Goal: Task Accomplishment & Management: Use online tool/utility

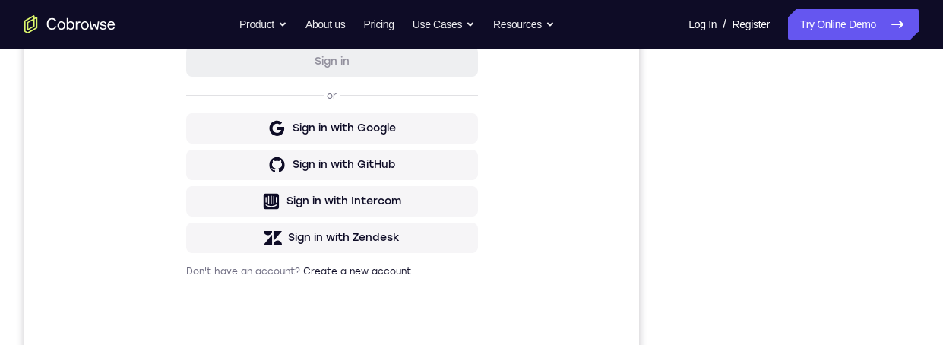
scroll to position [408, 0]
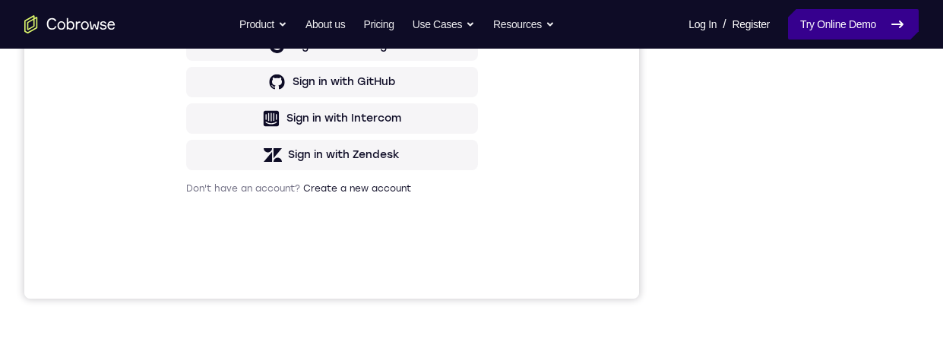
click at [835, 23] on link "Try Online Demo" at bounding box center [853, 24] width 131 height 30
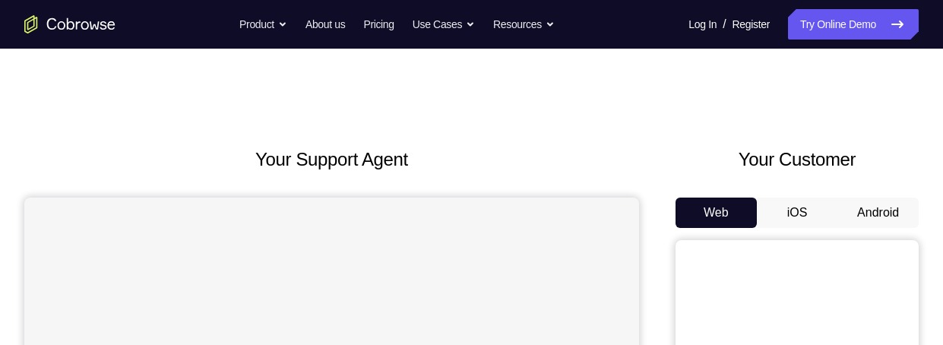
click at [875, 217] on button "Android" at bounding box center [877, 213] width 81 height 30
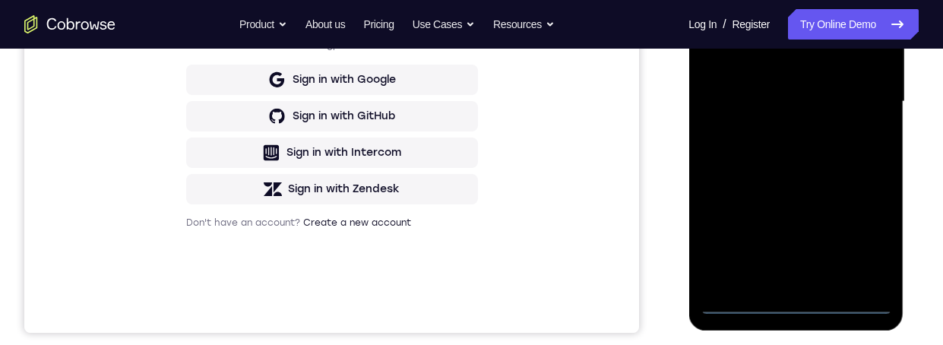
scroll to position [373, 0]
click at [796, 305] on div at bounding box center [795, 102] width 191 height 425
click at [800, 305] on div at bounding box center [795, 102] width 191 height 425
click at [799, 298] on div at bounding box center [795, 102] width 191 height 425
click at [802, 299] on div at bounding box center [795, 102] width 191 height 425
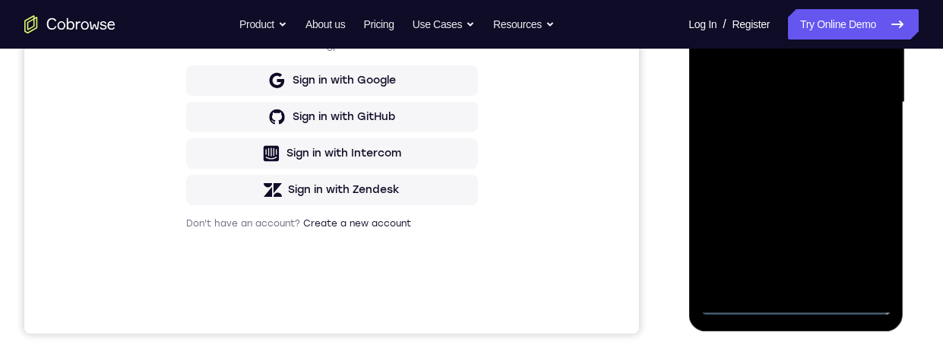
click at [805, 297] on div at bounding box center [795, 102] width 191 height 425
click at [802, 305] on div at bounding box center [795, 102] width 191 height 425
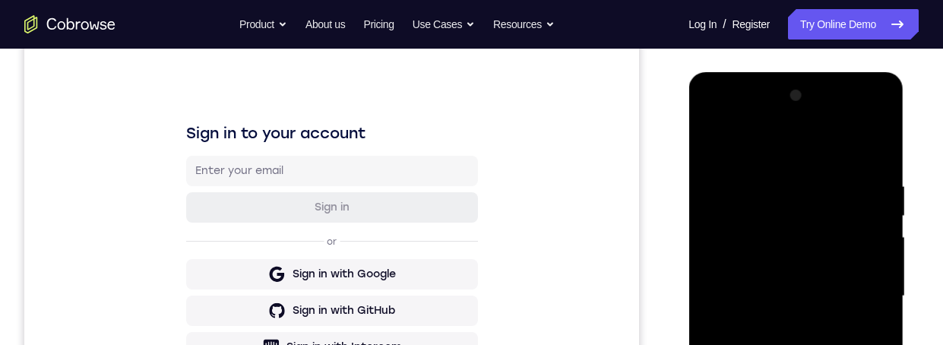
scroll to position [398, 0]
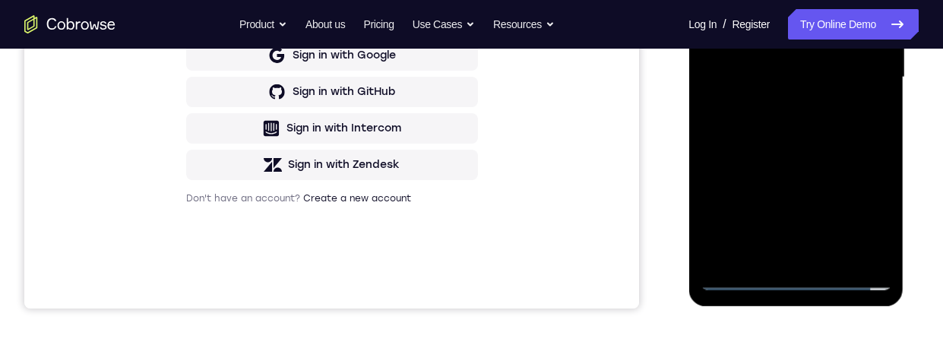
click at [861, 214] on div at bounding box center [795, 77] width 191 height 425
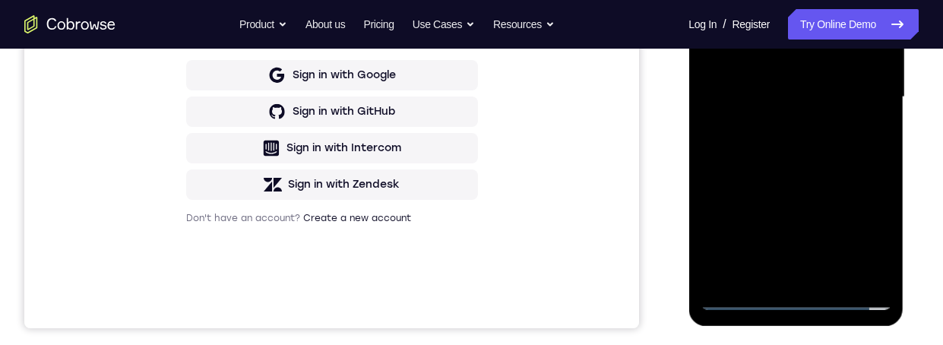
click at [855, 235] on div at bounding box center [795, 97] width 191 height 425
click at [858, 232] on div at bounding box center [795, 97] width 191 height 425
click at [859, 234] on div at bounding box center [795, 97] width 191 height 425
click at [855, 231] on div at bounding box center [795, 97] width 191 height 425
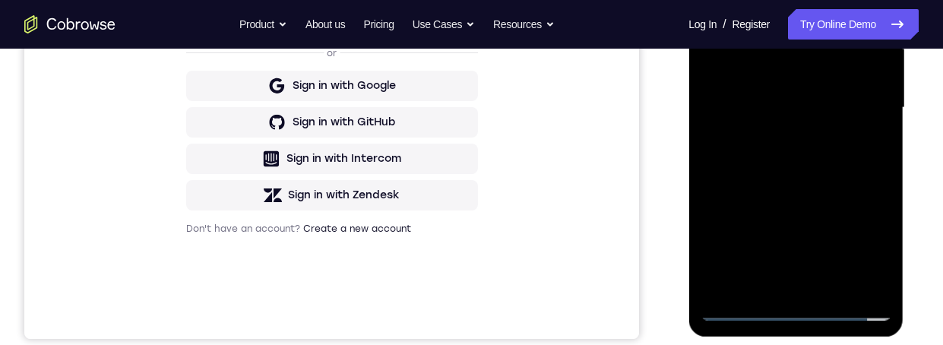
click at [860, 246] on div at bounding box center [795, 107] width 191 height 425
click at [863, 242] on div at bounding box center [795, 107] width 191 height 425
click at [868, 242] on div at bounding box center [795, 107] width 191 height 425
click at [866, 239] on div at bounding box center [795, 107] width 191 height 425
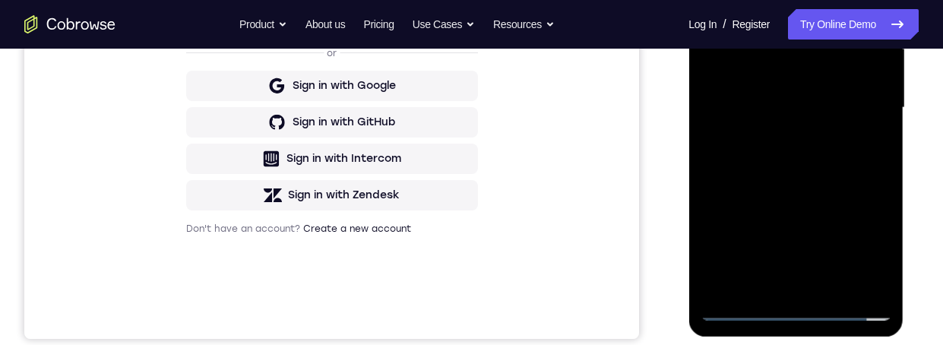
click at [867, 238] on div at bounding box center [795, 107] width 191 height 425
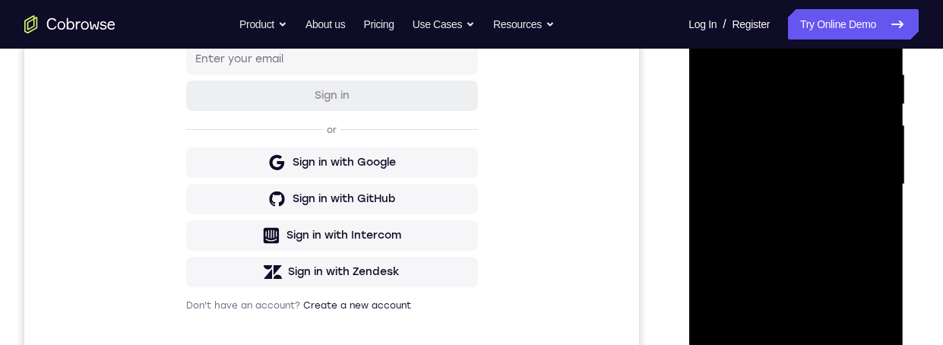
click at [865, 322] on div at bounding box center [795, 184] width 191 height 425
click at [865, 315] on div at bounding box center [795, 184] width 191 height 425
click at [865, 312] on div at bounding box center [795, 184] width 191 height 425
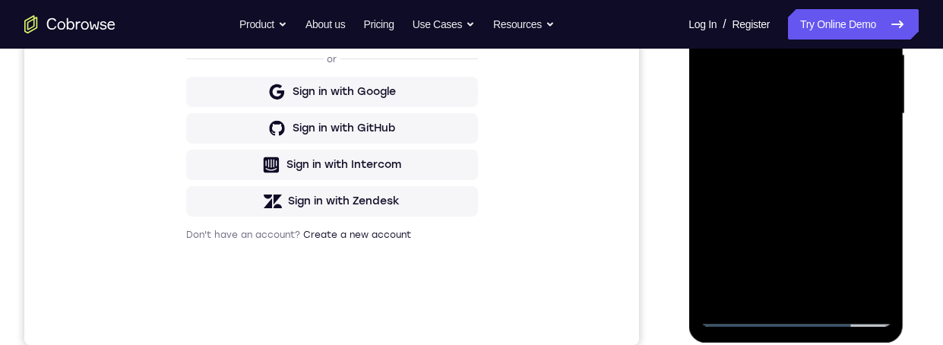
scroll to position [265, 0]
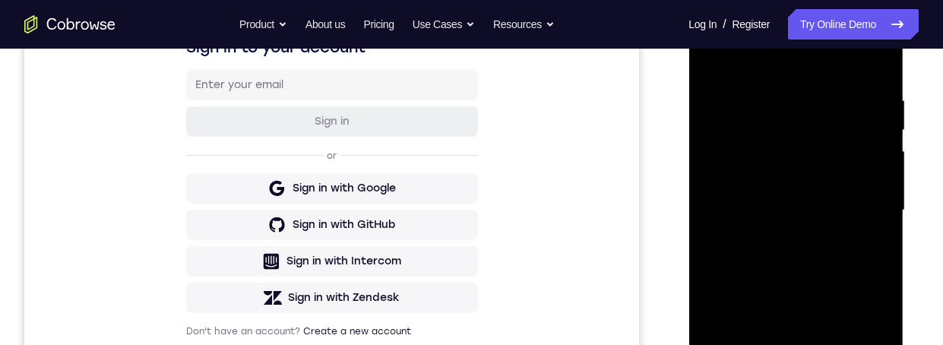
click at [818, 71] on div at bounding box center [795, 210] width 191 height 425
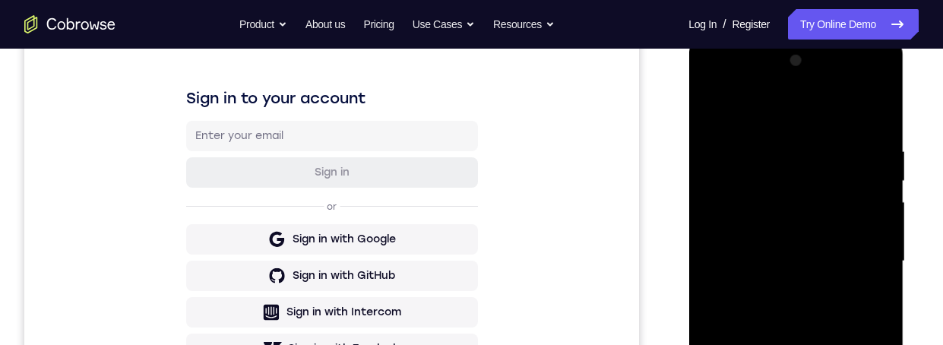
click at [767, 112] on div at bounding box center [795, 261] width 191 height 425
click at [784, 115] on div at bounding box center [795, 261] width 191 height 425
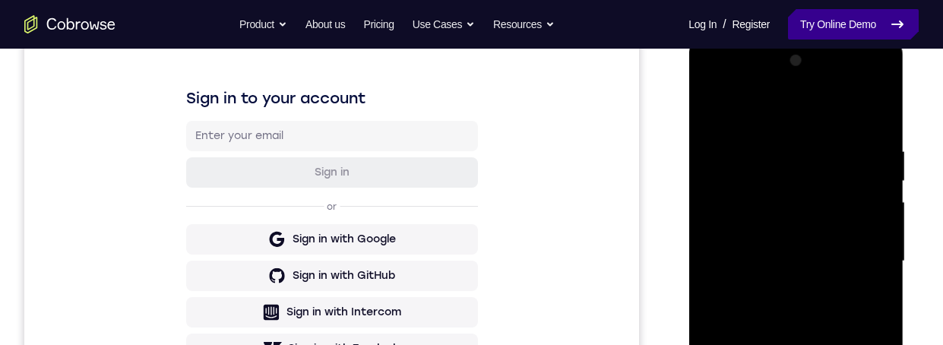
click at [862, 24] on link "Try Online Demo" at bounding box center [853, 24] width 131 height 30
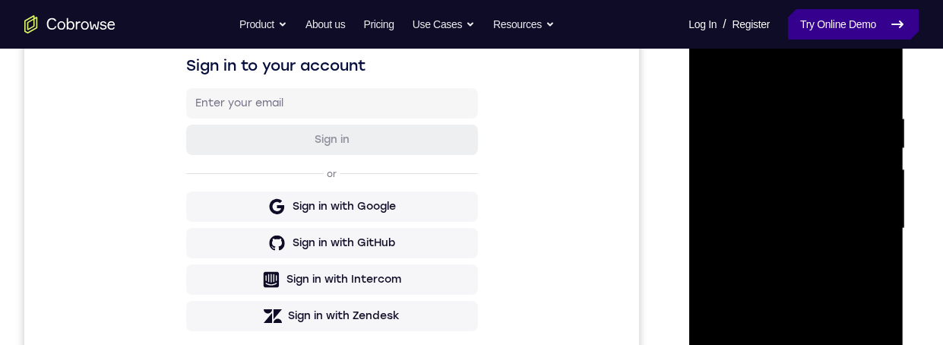
scroll to position [245, 0]
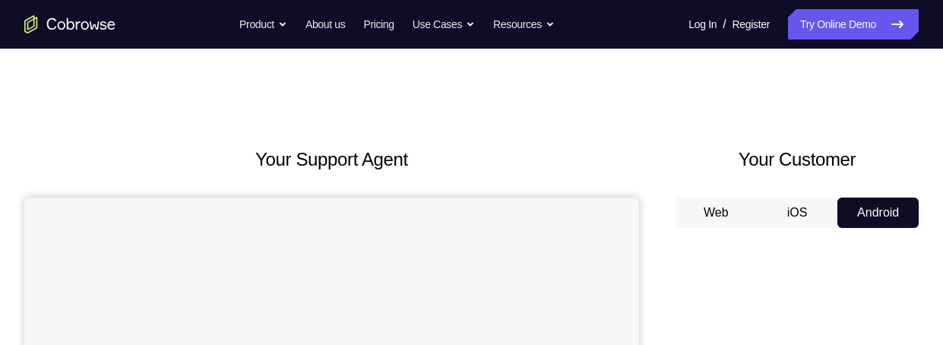
scroll to position [96, 0]
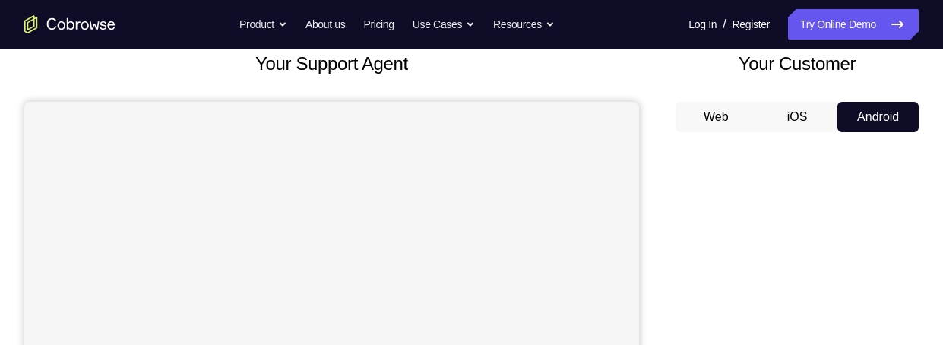
click at [888, 110] on button "Android" at bounding box center [877, 117] width 81 height 30
click at [884, 119] on button "Android" at bounding box center [877, 117] width 81 height 30
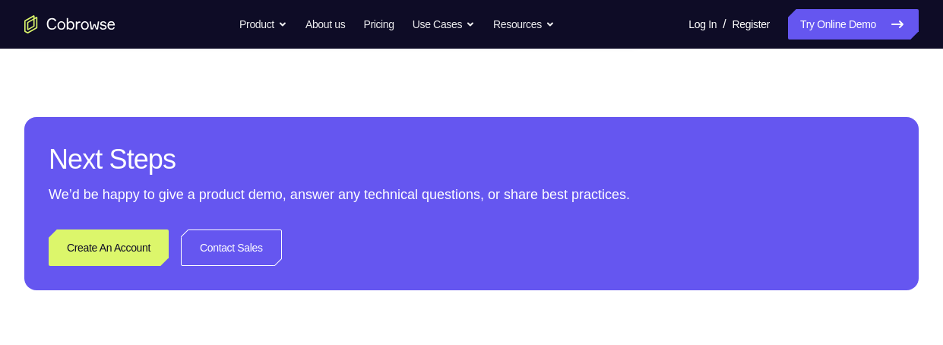
click at [544, 133] on div "Next Steps We’d be happy to give a product demo, answer any technical questions…" at bounding box center [471, 203] width 894 height 173
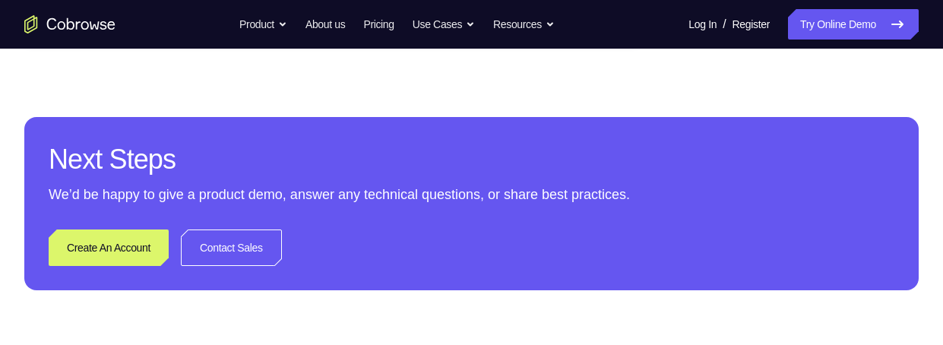
click at [555, 210] on div "Next Steps We’d be happy to give a product demo, answer any technical questions…" at bounding box center [471, 203] width 894 height 173
click at [562, 203] on p "We’d be happy to give a product demo, answer any technical questions, or share …" at bounding box center [472, 194] width 846 height 21
click at [584, 189] on p "We’d be happy to give a product demo, answer any technical questions, or share …" at bounding box center [472, 194] width 846 height 21
click at [582, 184] on p "We’d be happy to give a product demo, answer any technical questions, or share …" at bounding box center [472, 194] width 846 height 21
click at [585, 173] on h2 "Next Steps" at bounding box center [472, 159] width 846 height 36
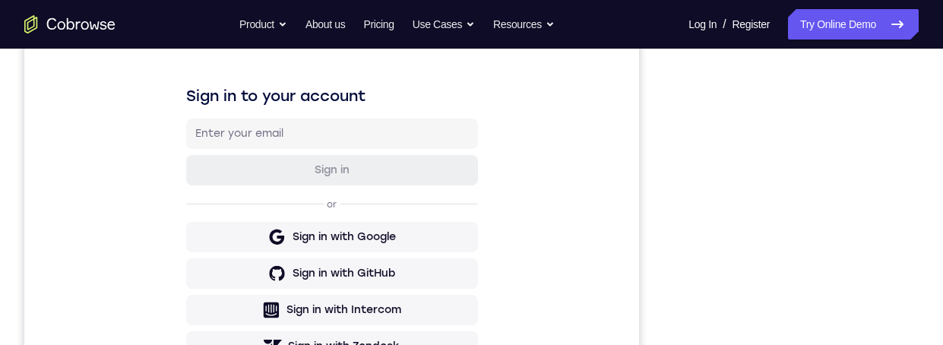
scroll to position [394, 0]
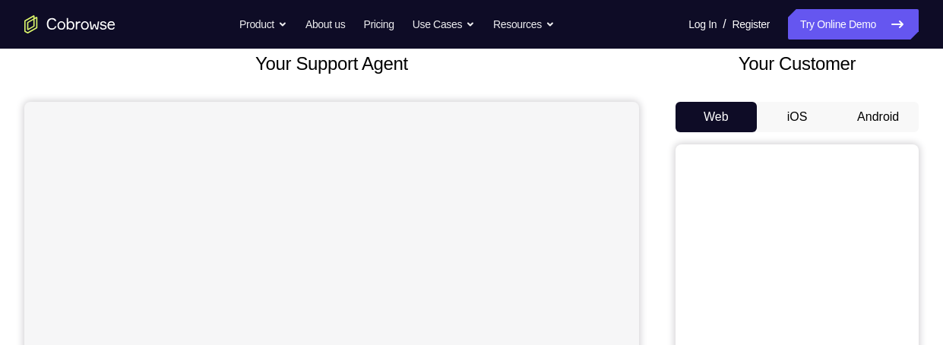
click at [871, 116] on button "Android" at bounding box center [877, 117] width 81 height 30
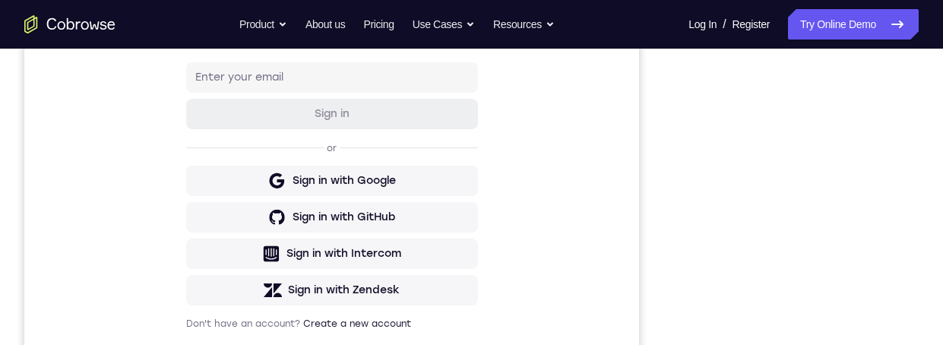
scroll to position [272, 0]
click at [922, 237] on div "Your Support Agent Your Customer Web iOS Android Next Steps We’d be happy to gi…" at bounding box center [471, 278] width 943 height 1002
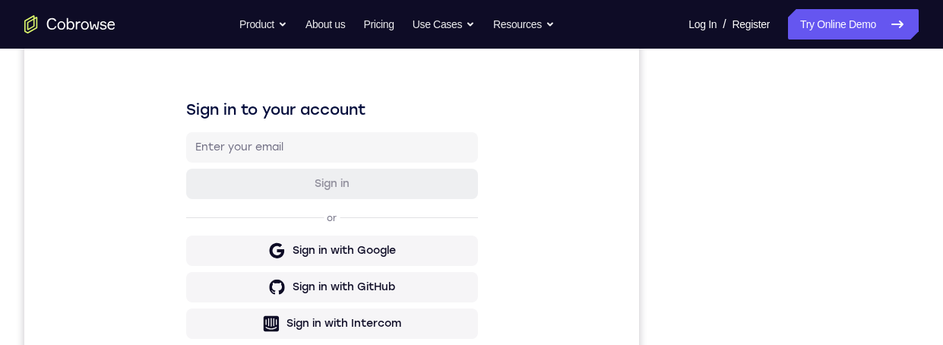
scroll to position [204, 0]
click at [920, 226] on div "Your Support Agent Your Customer Web iOS Android Next Steps We’d be happy to gi…" at bounding box center [471, 346] width 943 height 1002
click at [918, 225] on div at bounding box center [796, 269] width 243 height 467
click at [921, 222] on div "Your Support Agent Your Customer Web iOS Android Next Steps We’d be happy to gi…" at bounding box center [471, 346] width 943 height 1002
click at [922, 217] on div "Your Support Agent Your Customer Web iOS Android Next Steps We’d be happy to gi…" at bounding box center [471, 346] width 943 height 1002
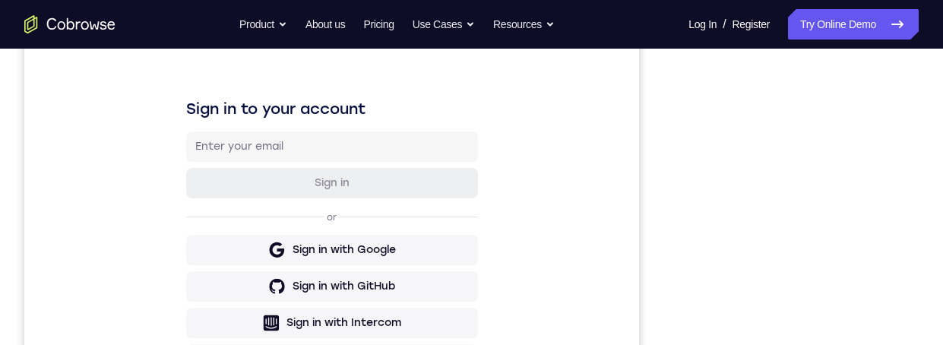
click at [919, 220] on div "Your Support Agent Your Customer Web iOS Android Next Steps We’d be happy to gi…" at bounding box center [471, 346] width 943 height 1002
click at [923, 220] on div "Your Support Agent Your Customer Web iOS Android Next Steps We’d be happy to gi…" at bounding box center [471, 346] width 943 height 1002
click at [925, 217] on div "Your Support Agent Your Customer Web iOS Android Next Steps We’d be happy to gi…" at bounding box center [471, 346] width 943 height 1002
click at [928, 217] on div "Your Support Agent Your Customer Web iOS Android Next Steps We’d be happy to gi…" at bounding box center [471, 346] width 943 height 1002
click at [927, 221] on div "Your Support Agent Your Customer Web iOS Android Next Steps We’d be happy to gi…" at bounding box center [471, 346] width 943 height 1002
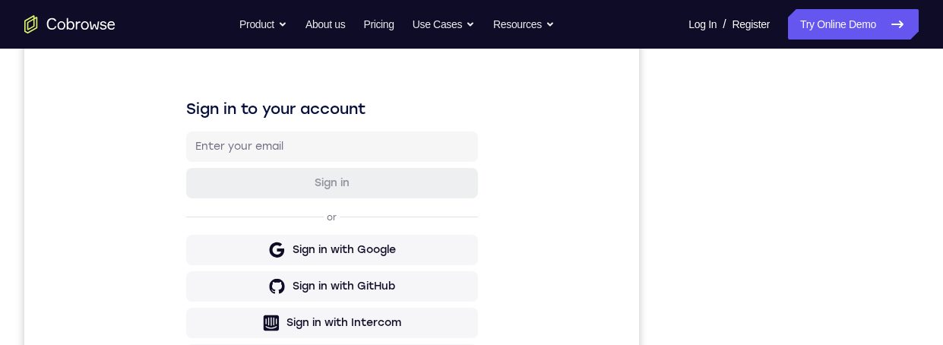
click at [921, 224] on div "Your Support Agent Your Customer Web iOS Android Next Steps We’d be happy to gi…" at bounding box center [471, 346] width 943 height 1002
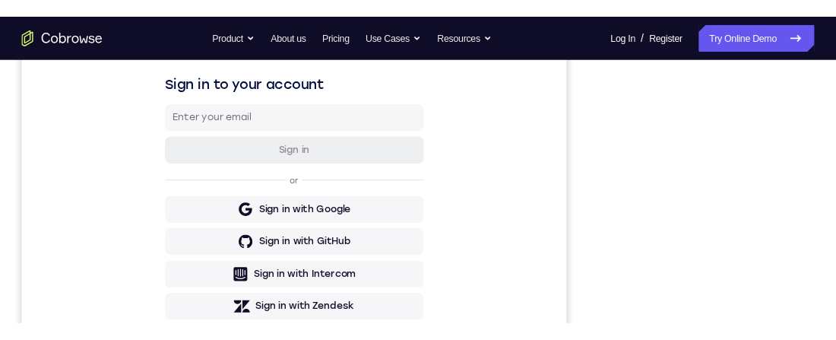
scroll to position [213, 0]
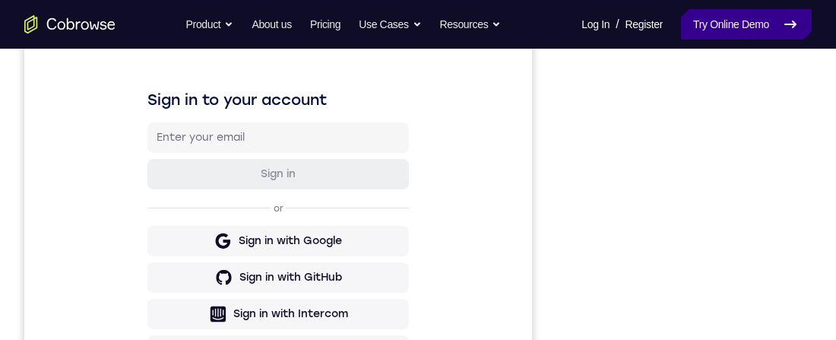
click at [729, 33] on link "Try Online Demo" at bounding box center [746, 24] width 131 height 30
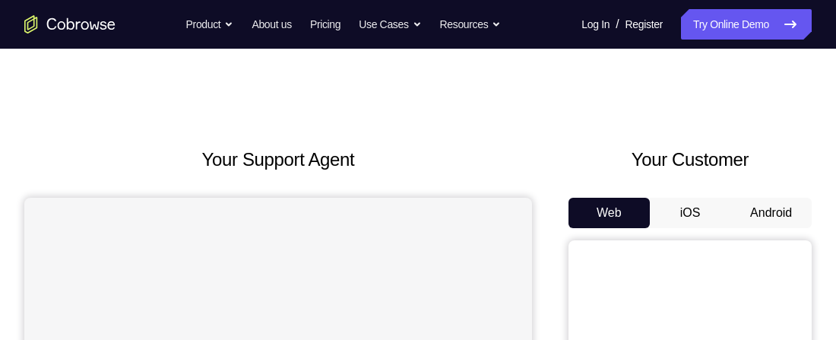
click at [781, 198] on button "Android" at bounding box center [770, 213] width 81 height 30
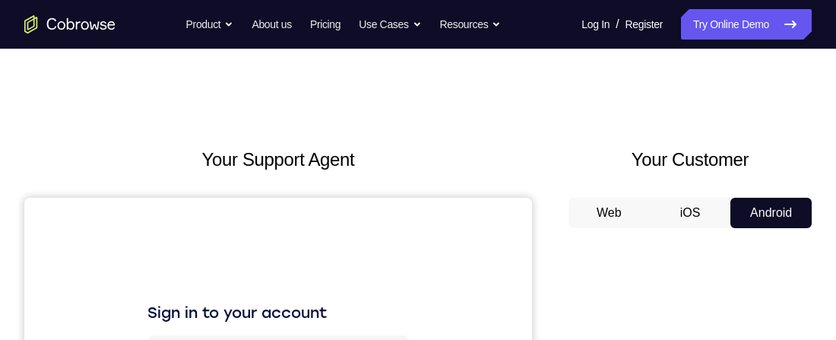
scroll to position [205, 0]
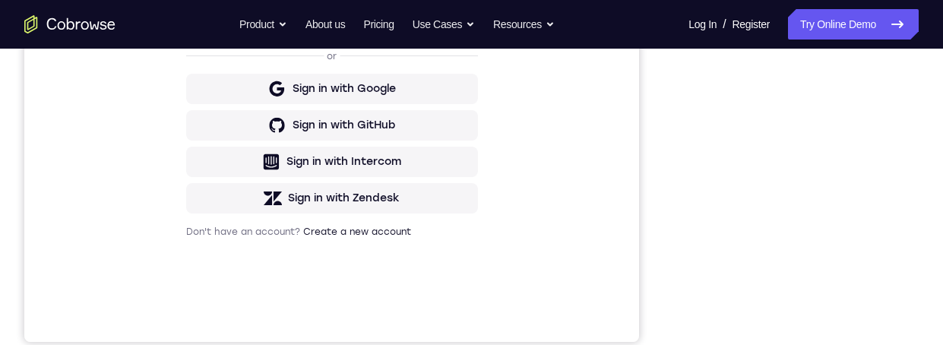
scroll to position [340, 0]
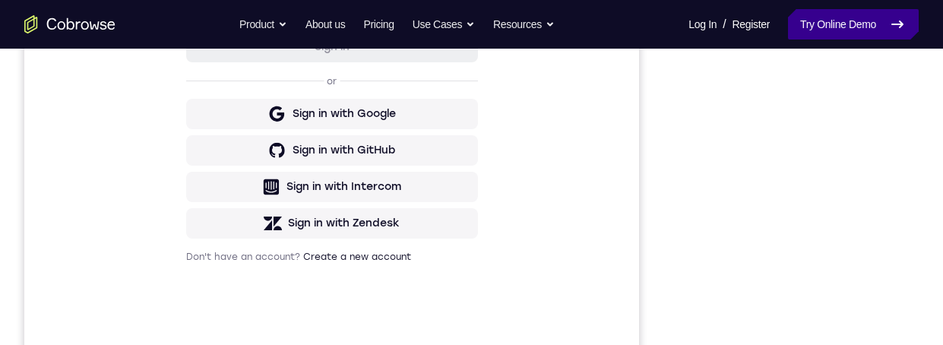
click at [859, 19] on link "Try Online Demo" at bounding box center [853, 24] width 131 height 30
